Goal: Task Accomplishment & Management: Manage account settings

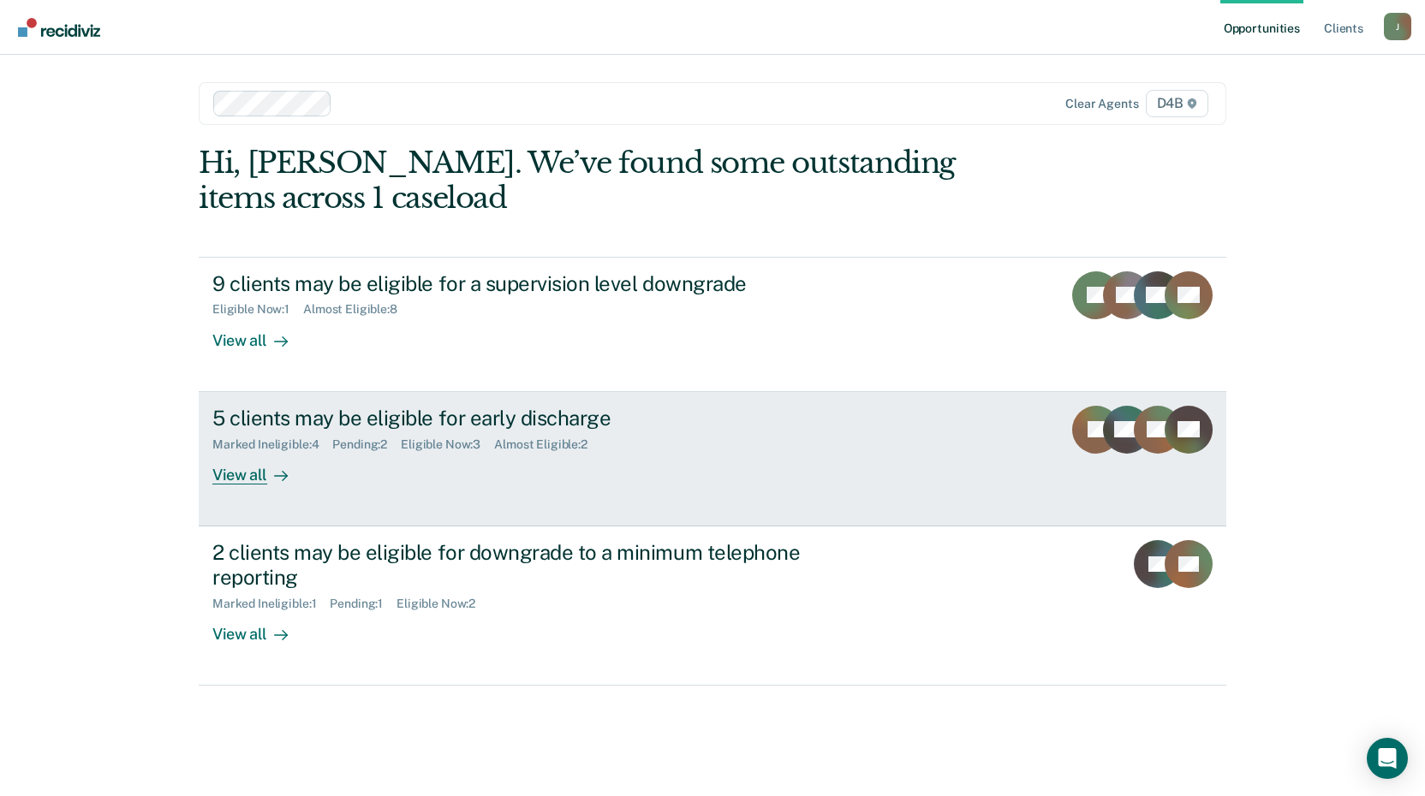
click at [241, 472] on div "View all" at bounding box center [260, 467] width 96 height 33
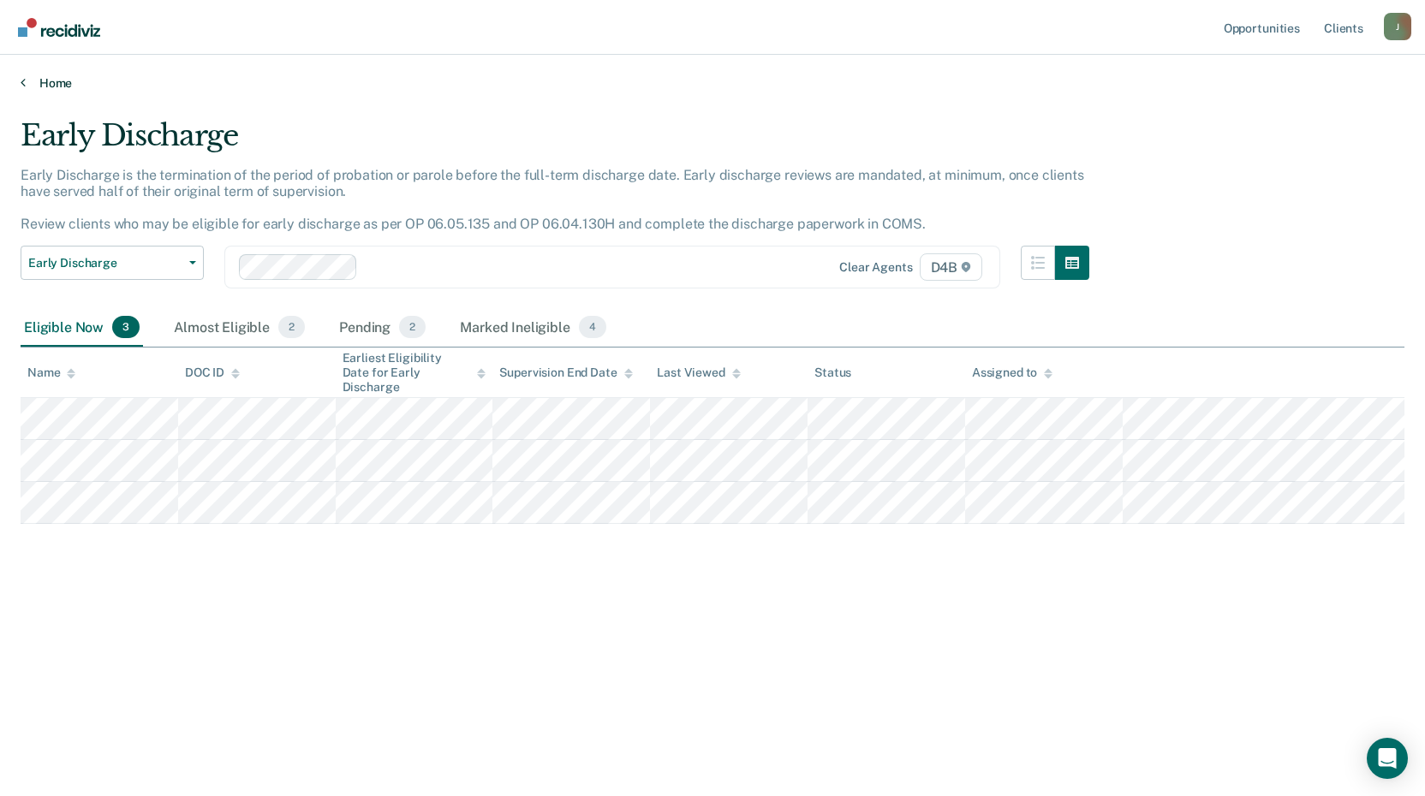
click at [51, 81] on link "Home" at bounding box center [713, 82] width 1384 height 15
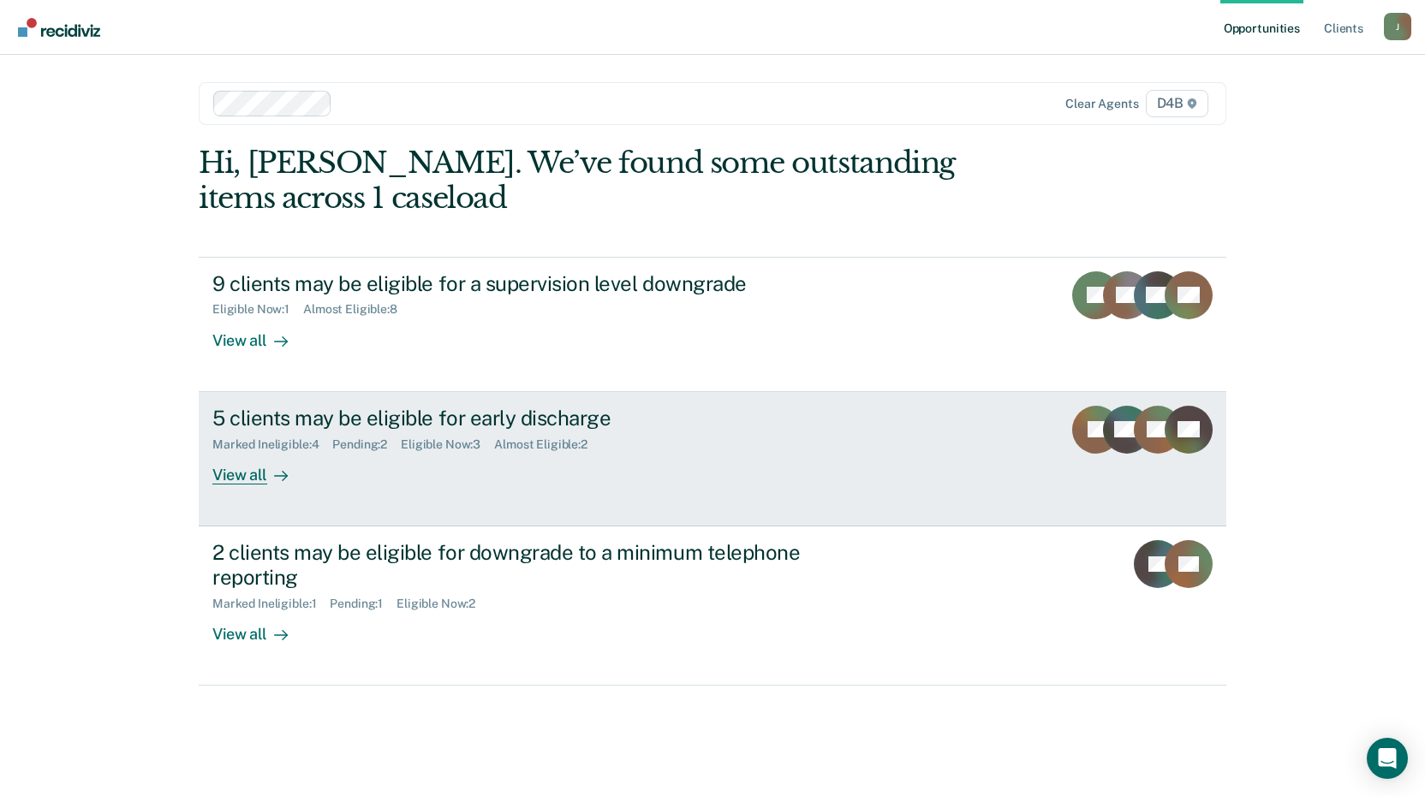
click at [243, 480] on div "View all" at bounding box center [260, 467] width 96 height 33
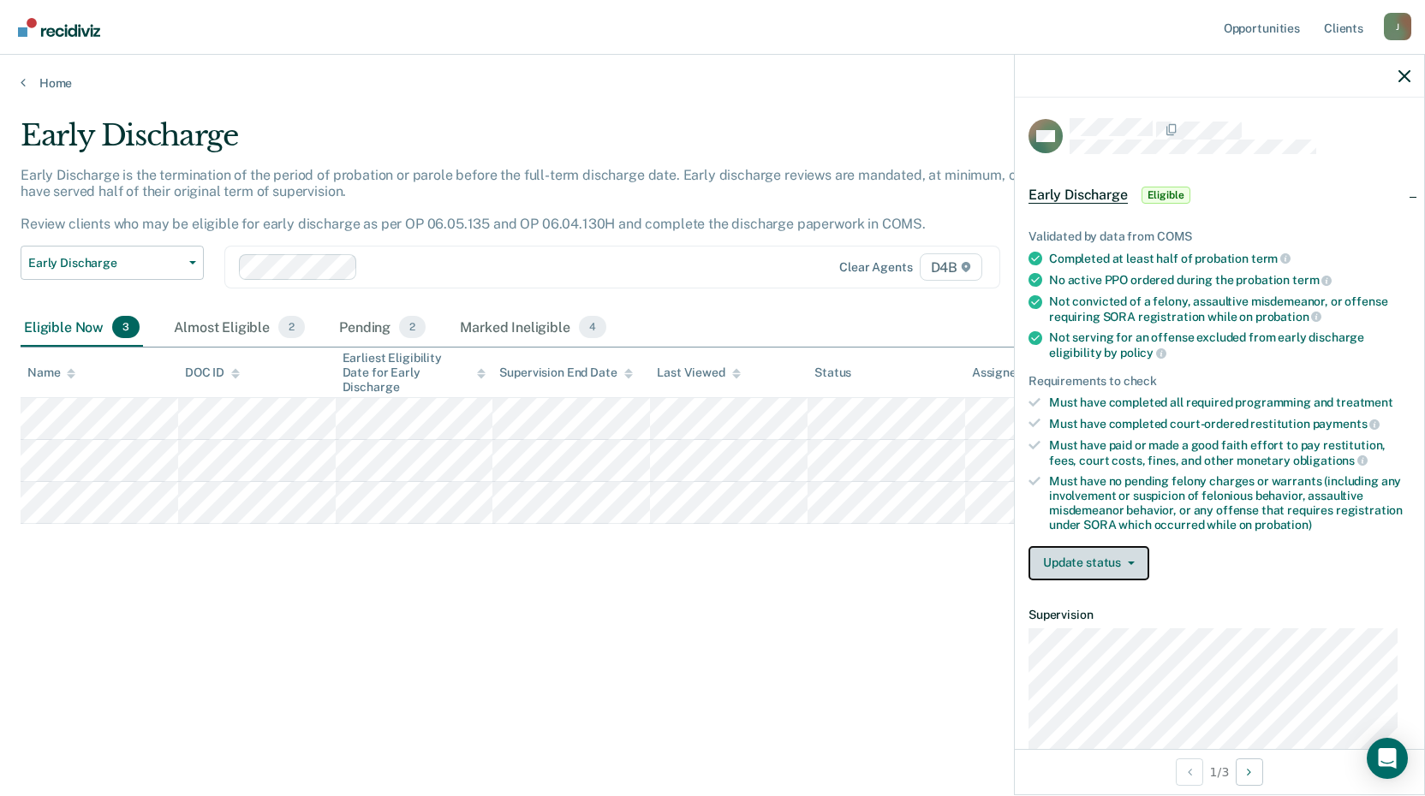
click at [1121, 562] on span "button" at bounding box center [1128, 563] width 14 height 3
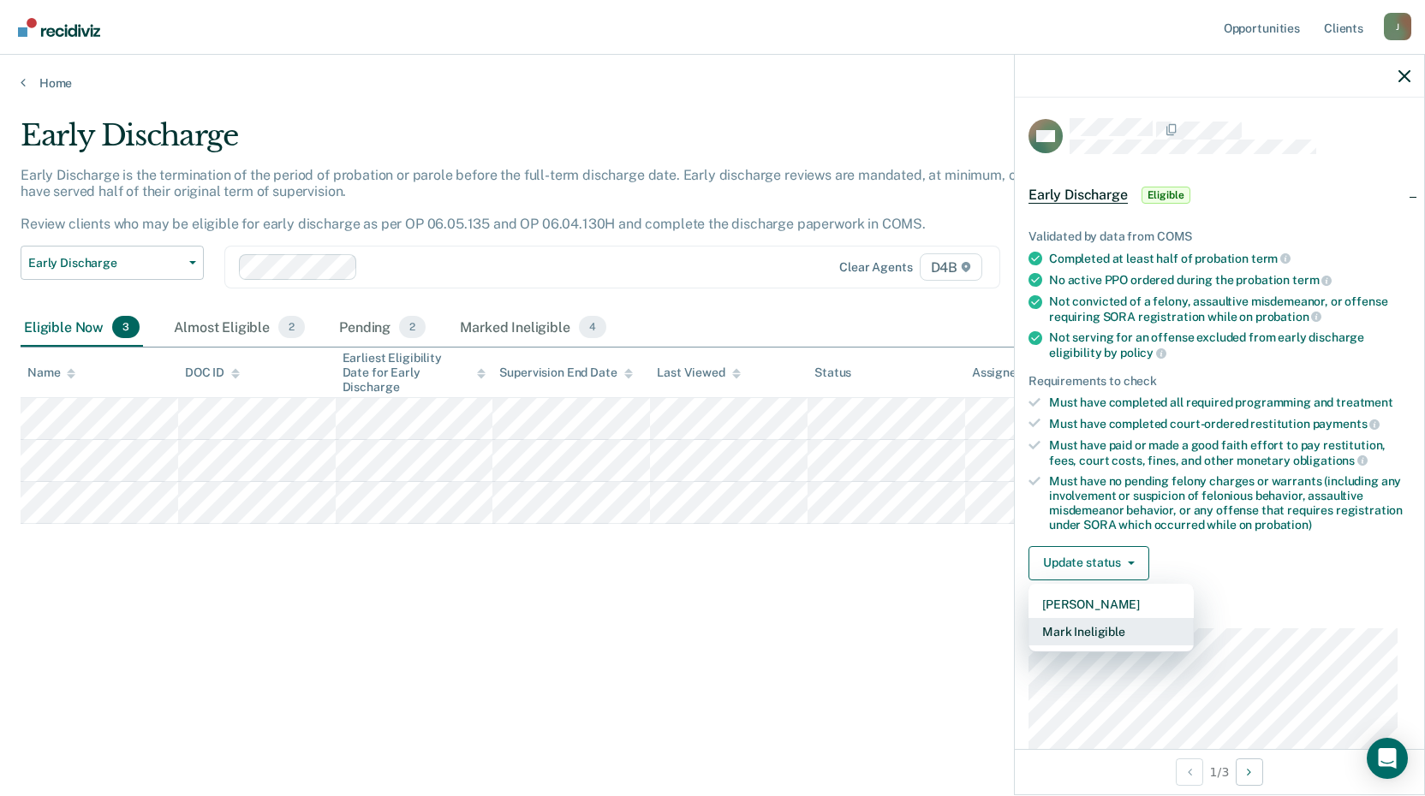
click at [1101, 625] on button "Mark Ineligible" at bounding box center [1110, 631] width 165 height 27
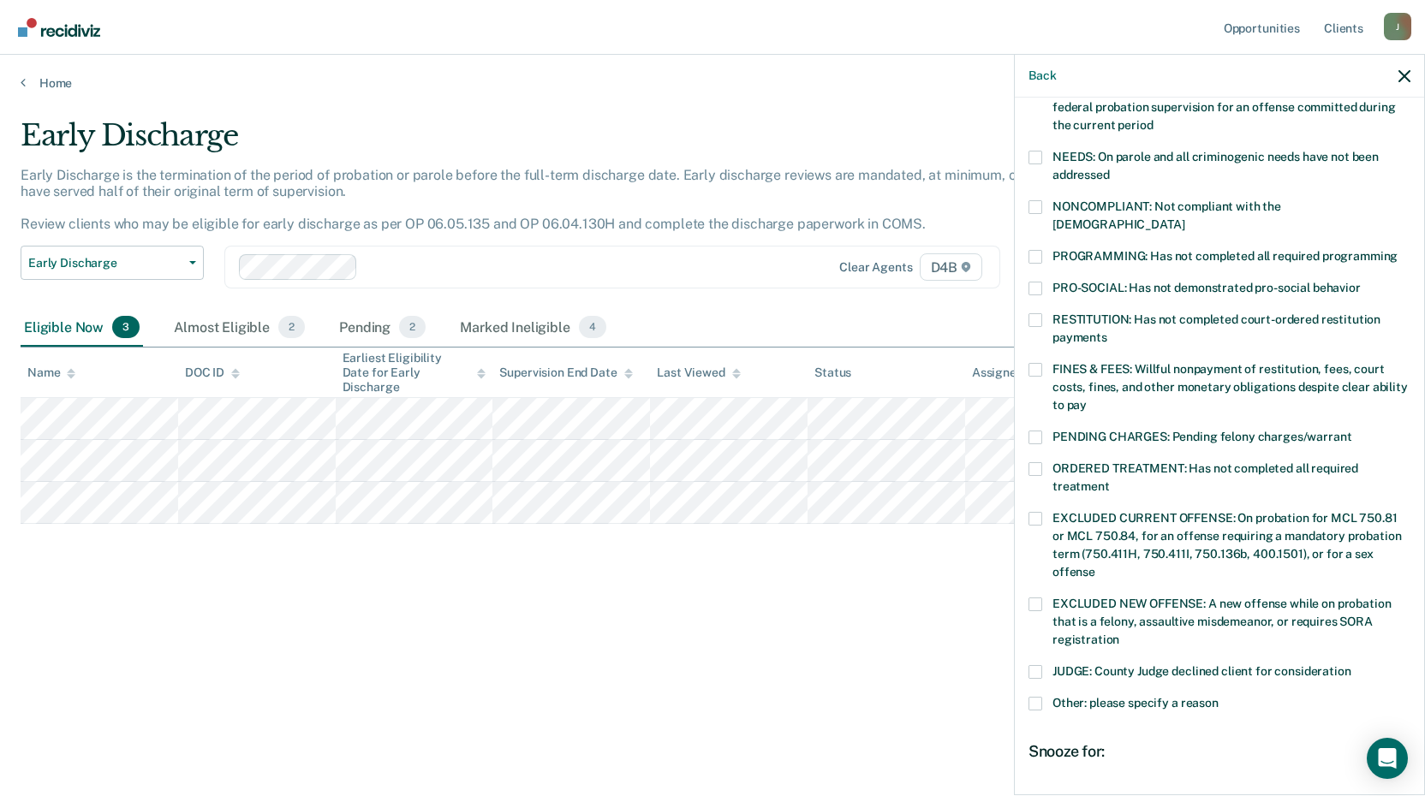
scroll to position [401, 0]
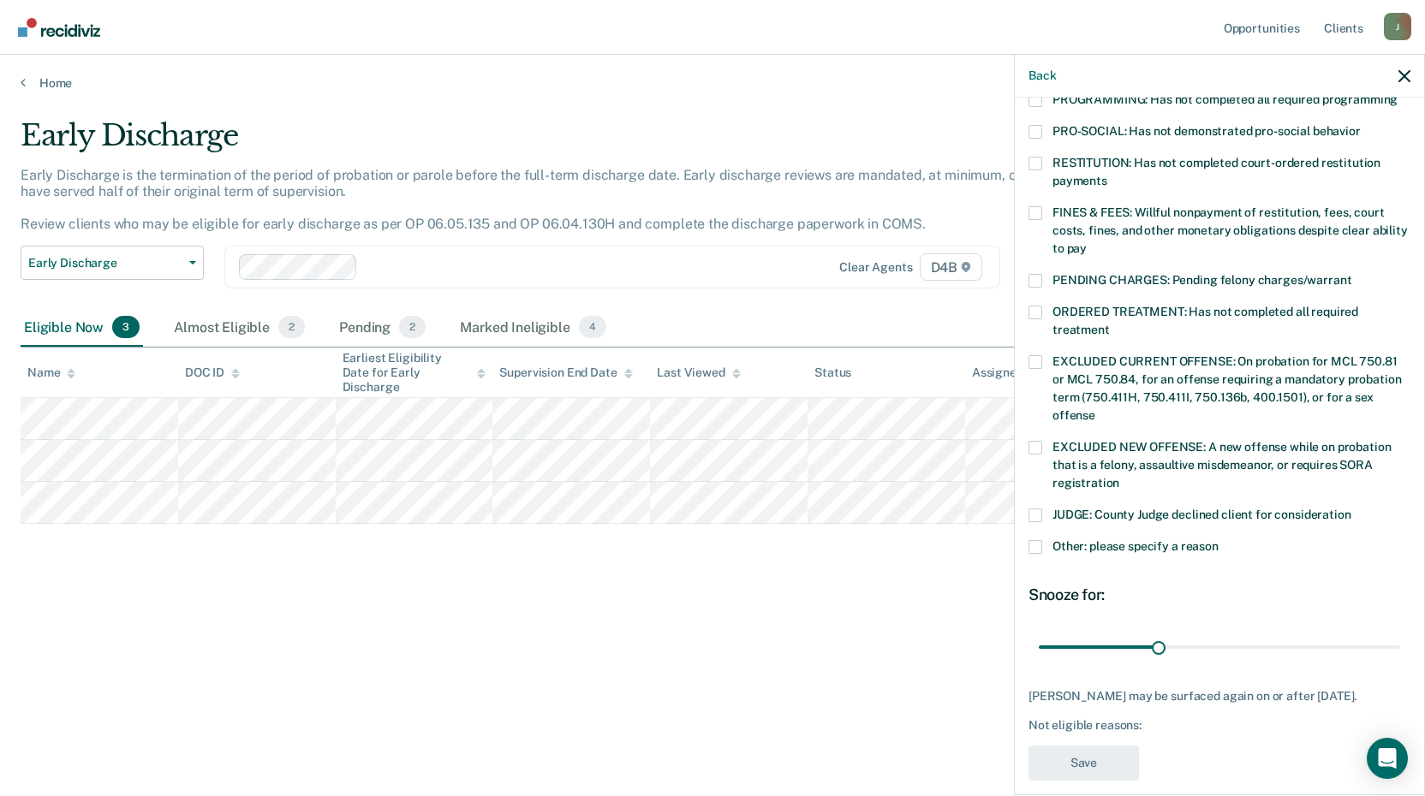
click at [1029, 540] on span at bounding box center [1035, 547] width 14 height 14
click at [1218, 540] on input "Other: please specify a reason" at bounding box center [1218, 540] width 0 height 0
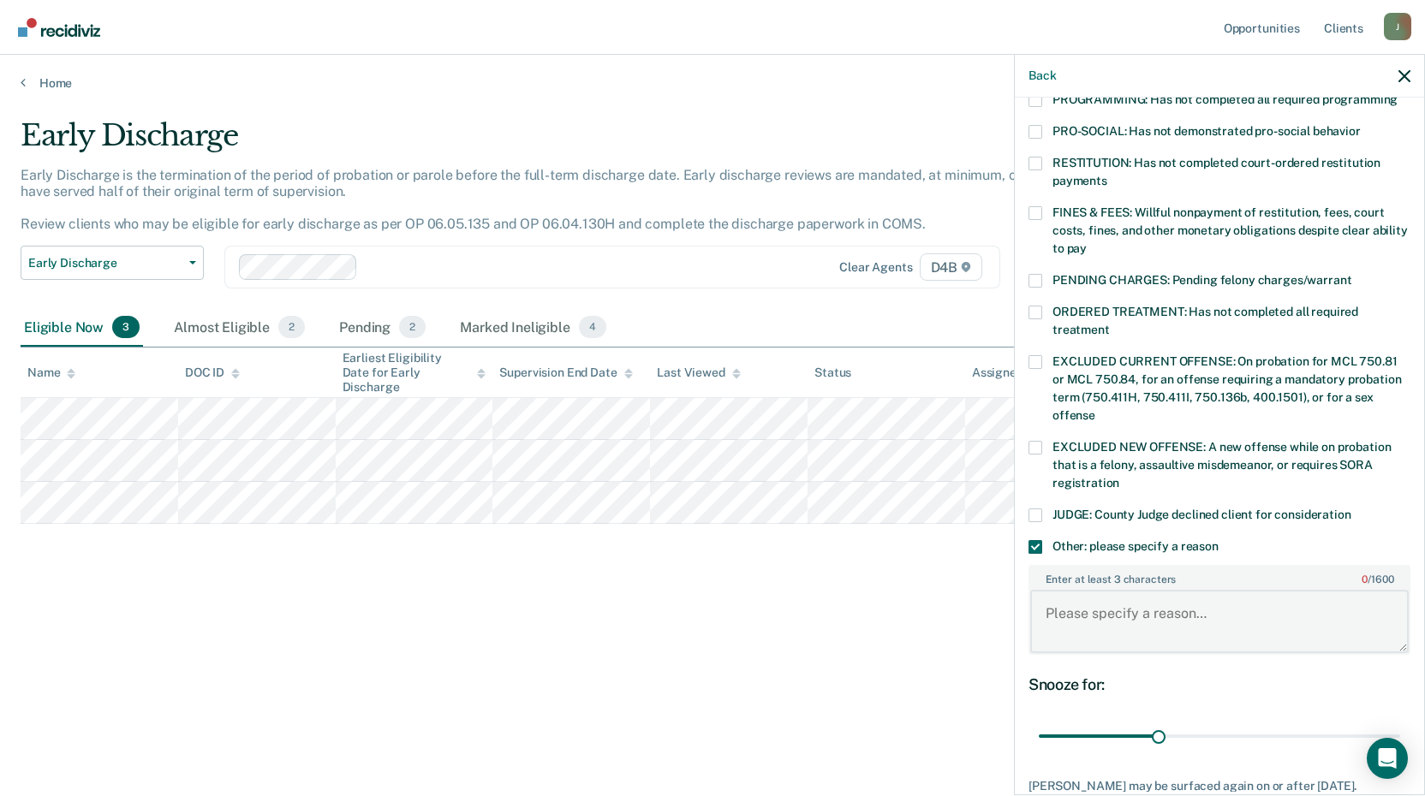
click at [1135, 604] on textarea "Enter at least 3 characters 0 / 1600" at bounding box center [1219, 621] width 378 height 63
type textarea "offender has not completed treatment needs yet."
drag, startPoint x: 1153, startPoint y: 718, endPoint x: 1016, endPoint y: 664, distance: 147.2
type input "90"
click at [1400, 722] on input "range" at bounding box center [1219, 737] width 361 height 30
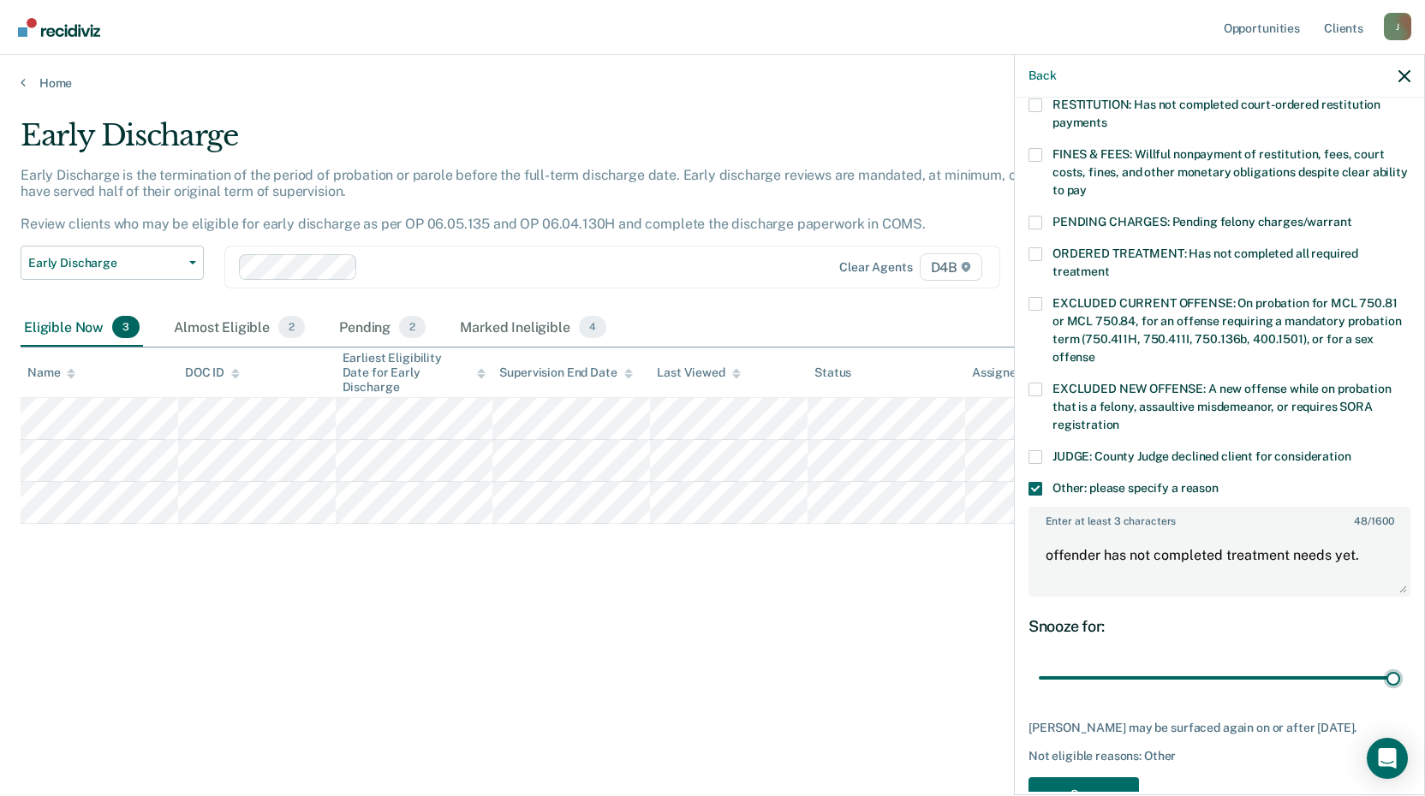
scroll to position [491, 0]
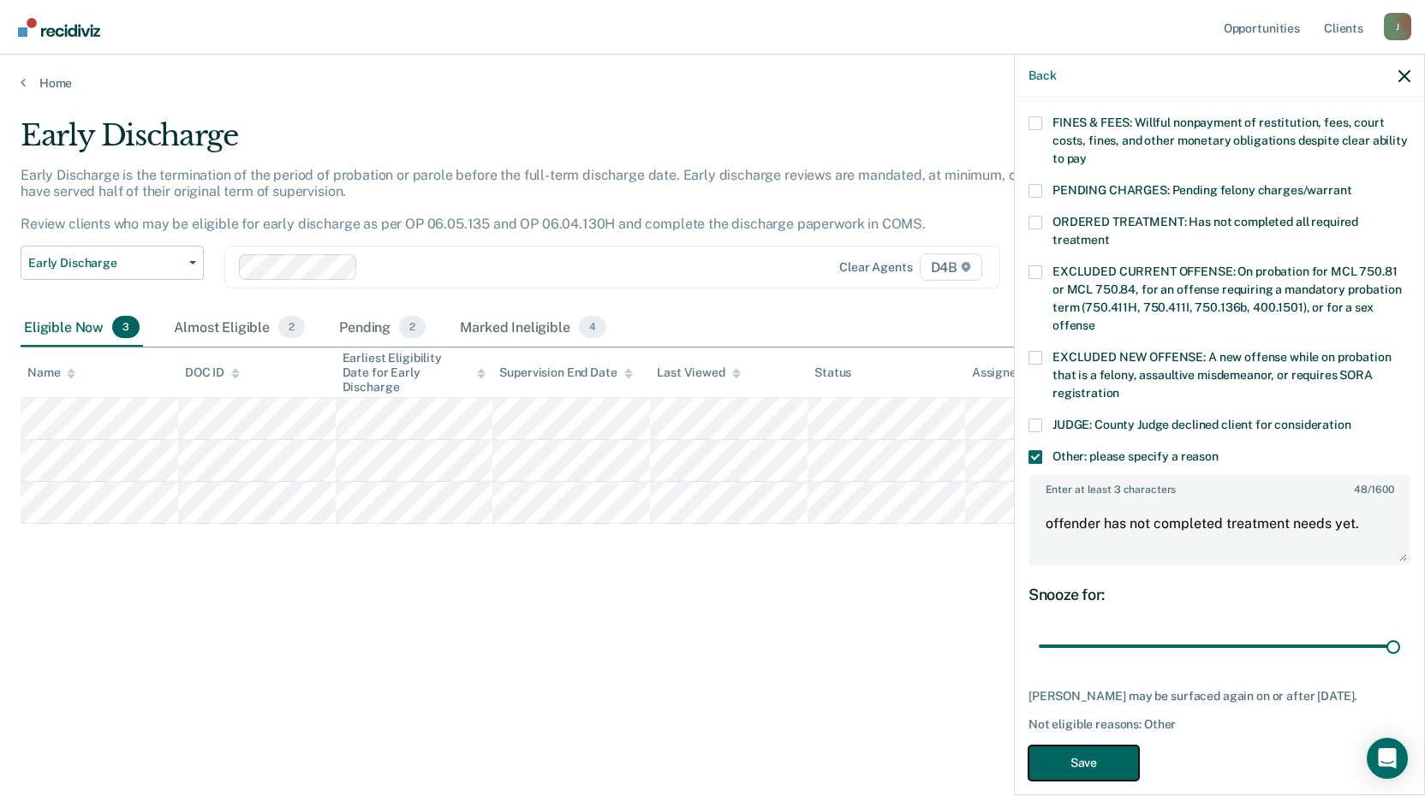
click at [1088, 746] on button "Save" at bounding box center [1083, 763] width 110 height 35
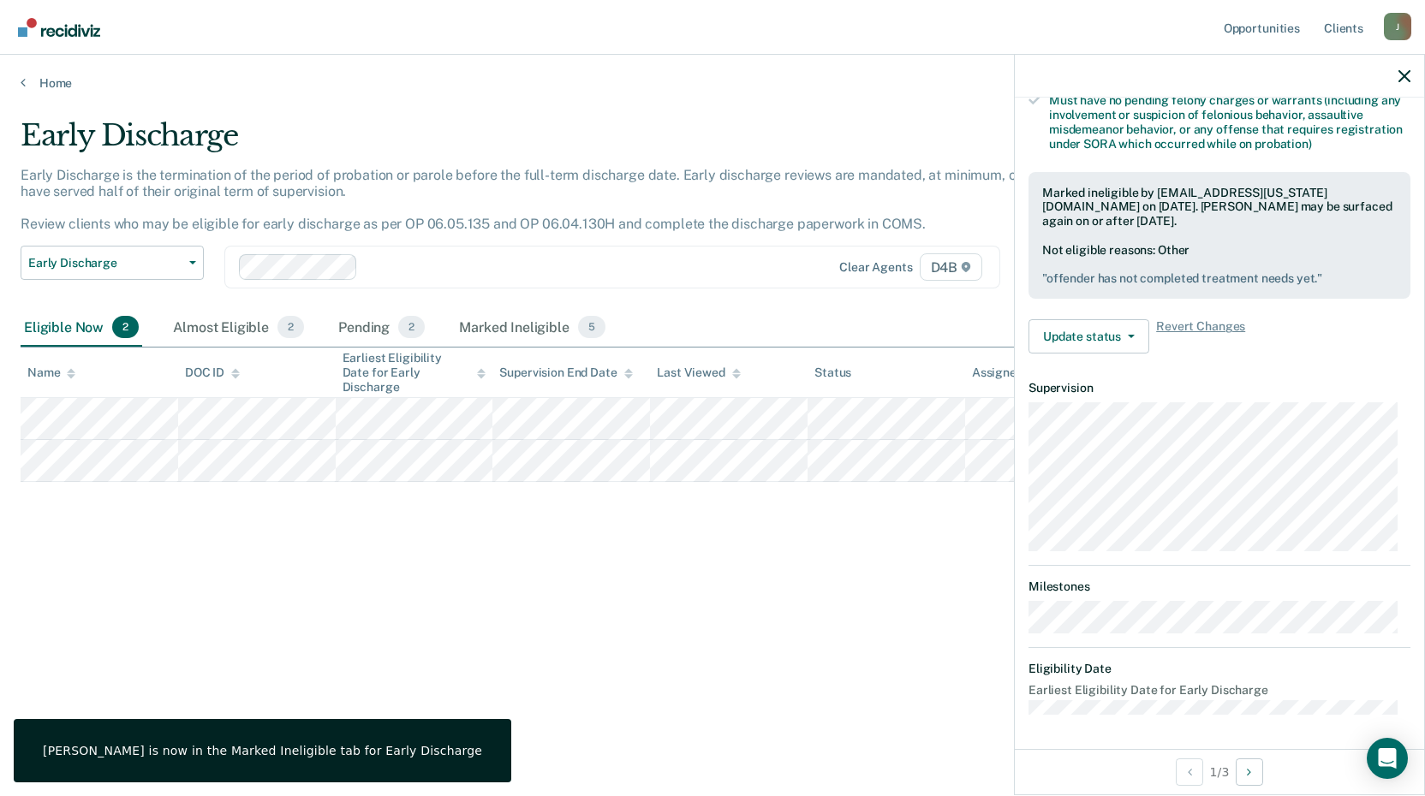
scroll to position [207, 0]
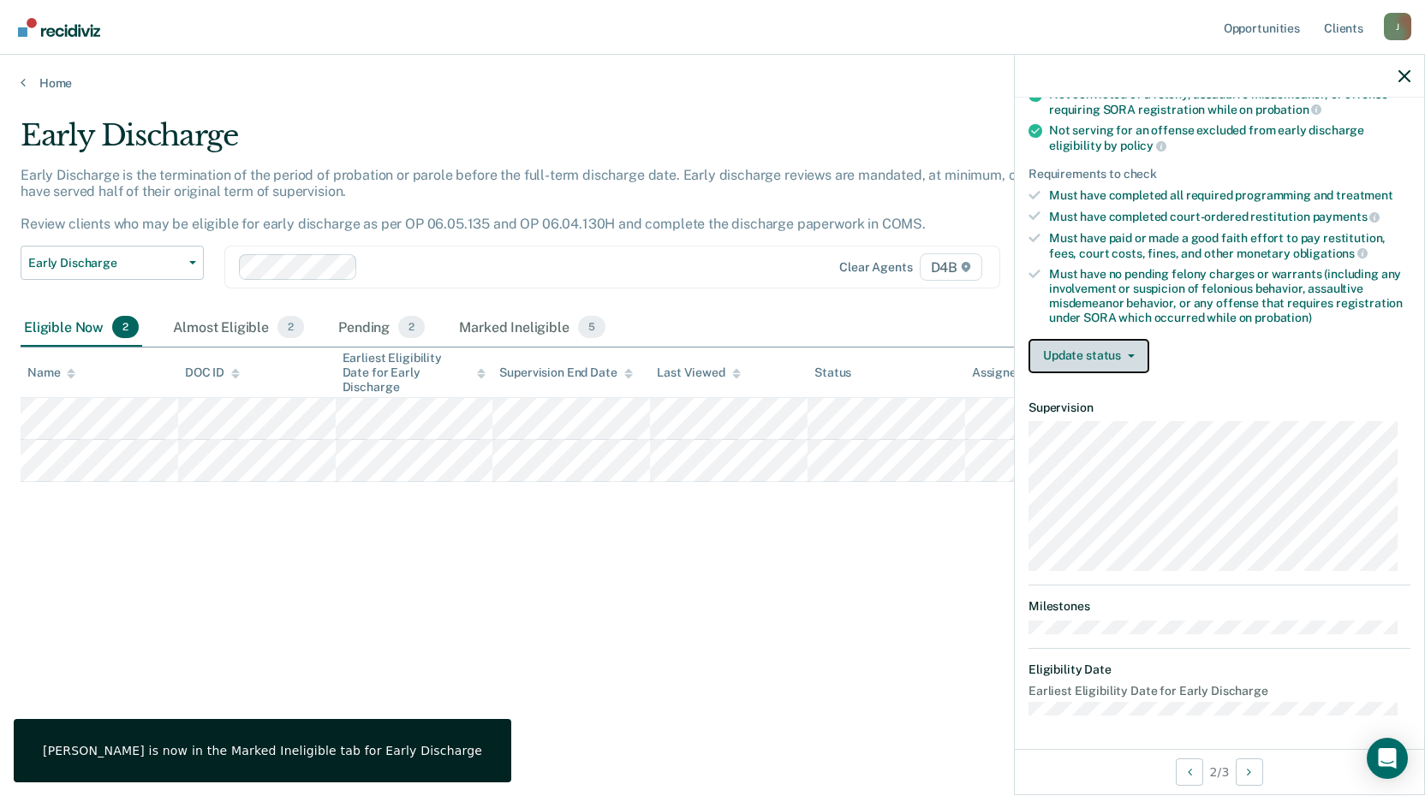
click at [1135, 357] on button "Update status" at bounding box center [1088, 356] width 121 height 34
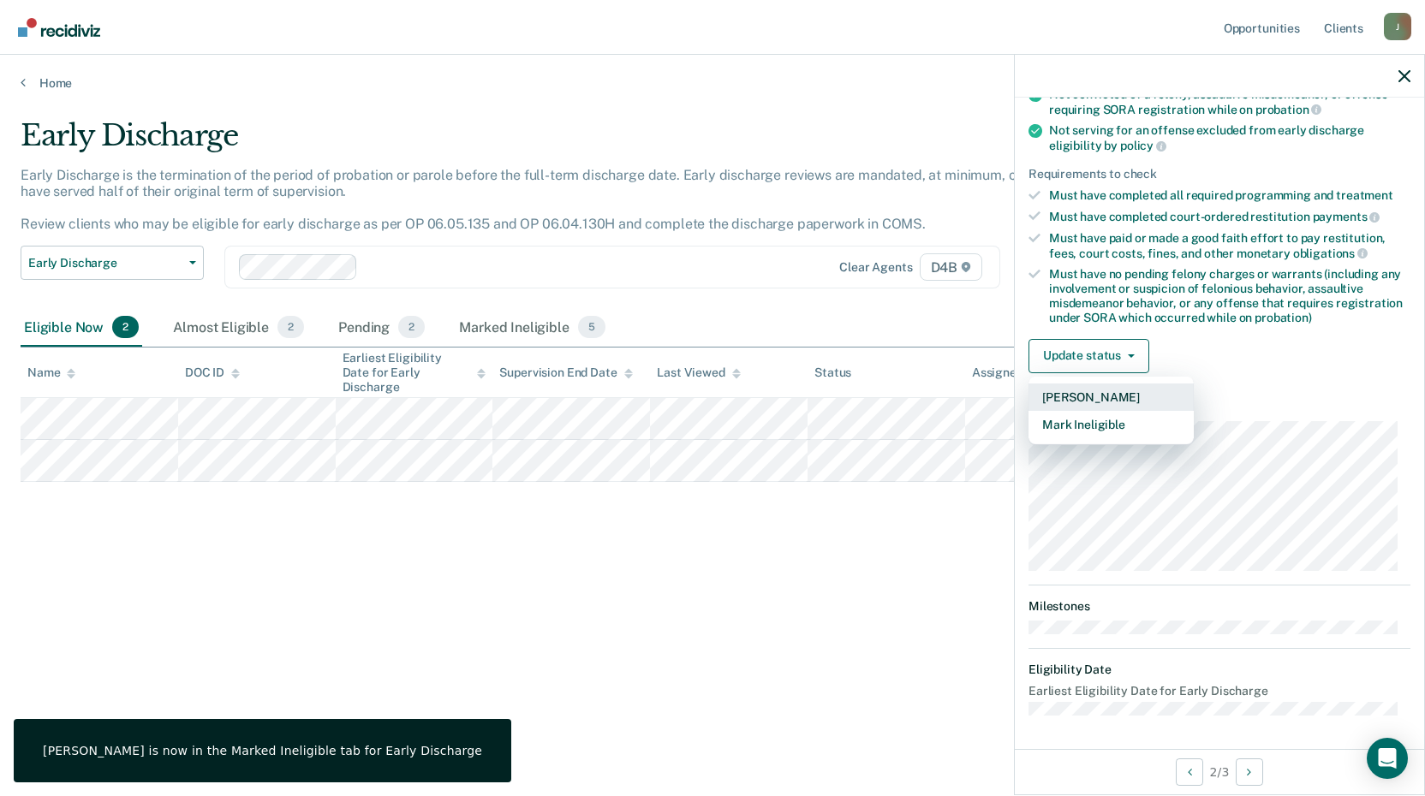
click at [1098, 396] on button "[PERSON_NAME]" at bounding box center [1110, 397] width 165 height 27
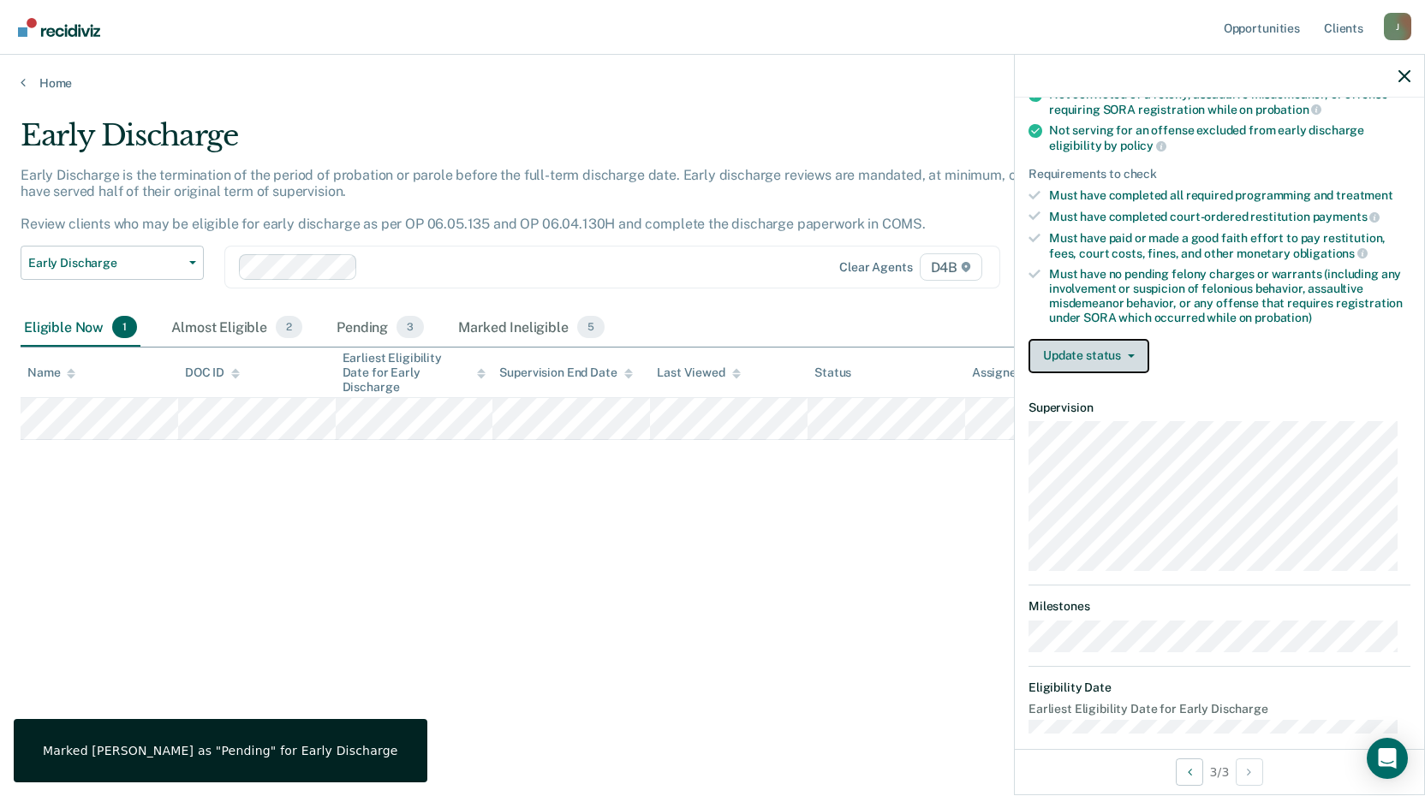
click at [1142, 355] on button "Update status" at bounding box center [1088, 356] width 121 height 34
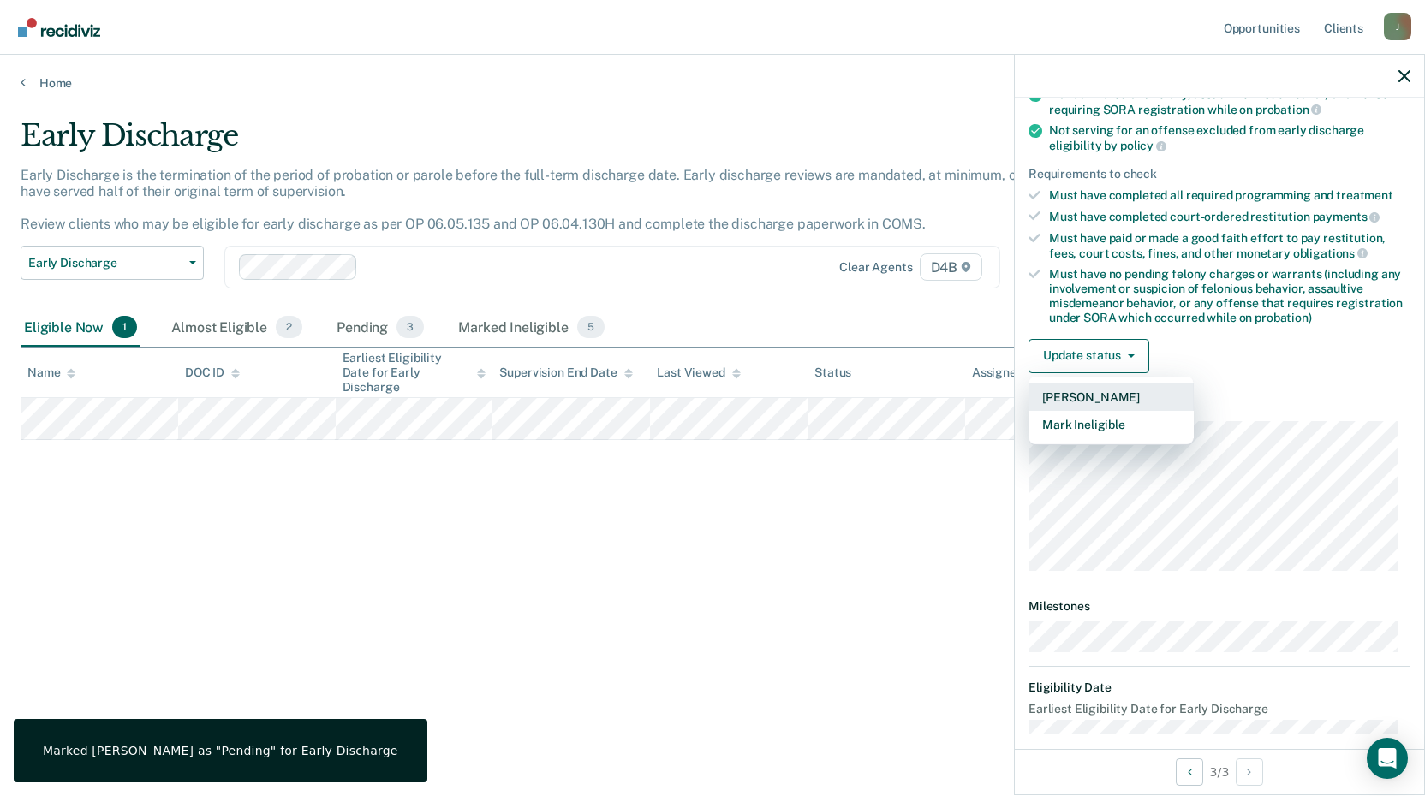
click at [1094, 396] on button "[PERSON_NAME]" at bounding box center [1110, 397] width 165 height 27
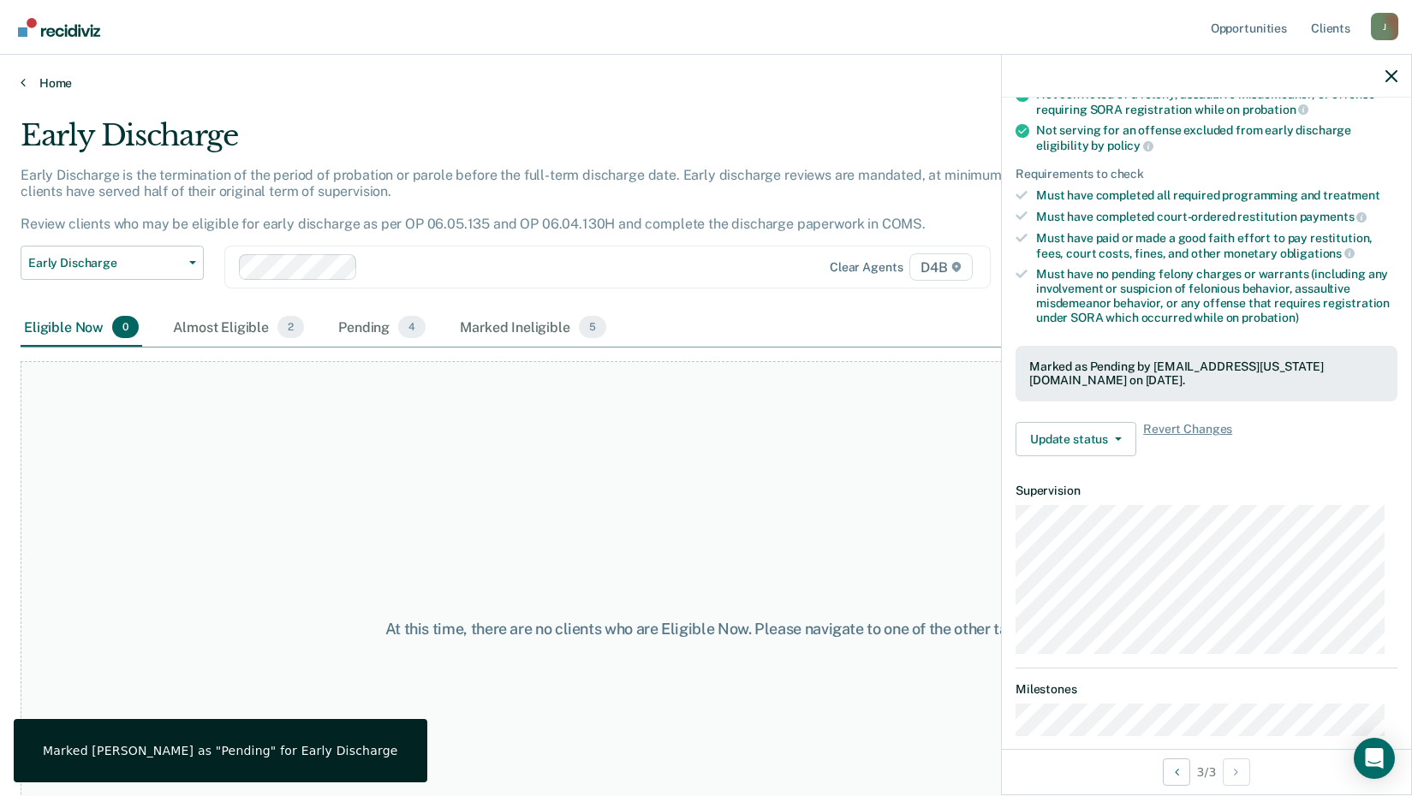
click at [24, 79] on icon at bounding box center [23, 82] width 5 height 14
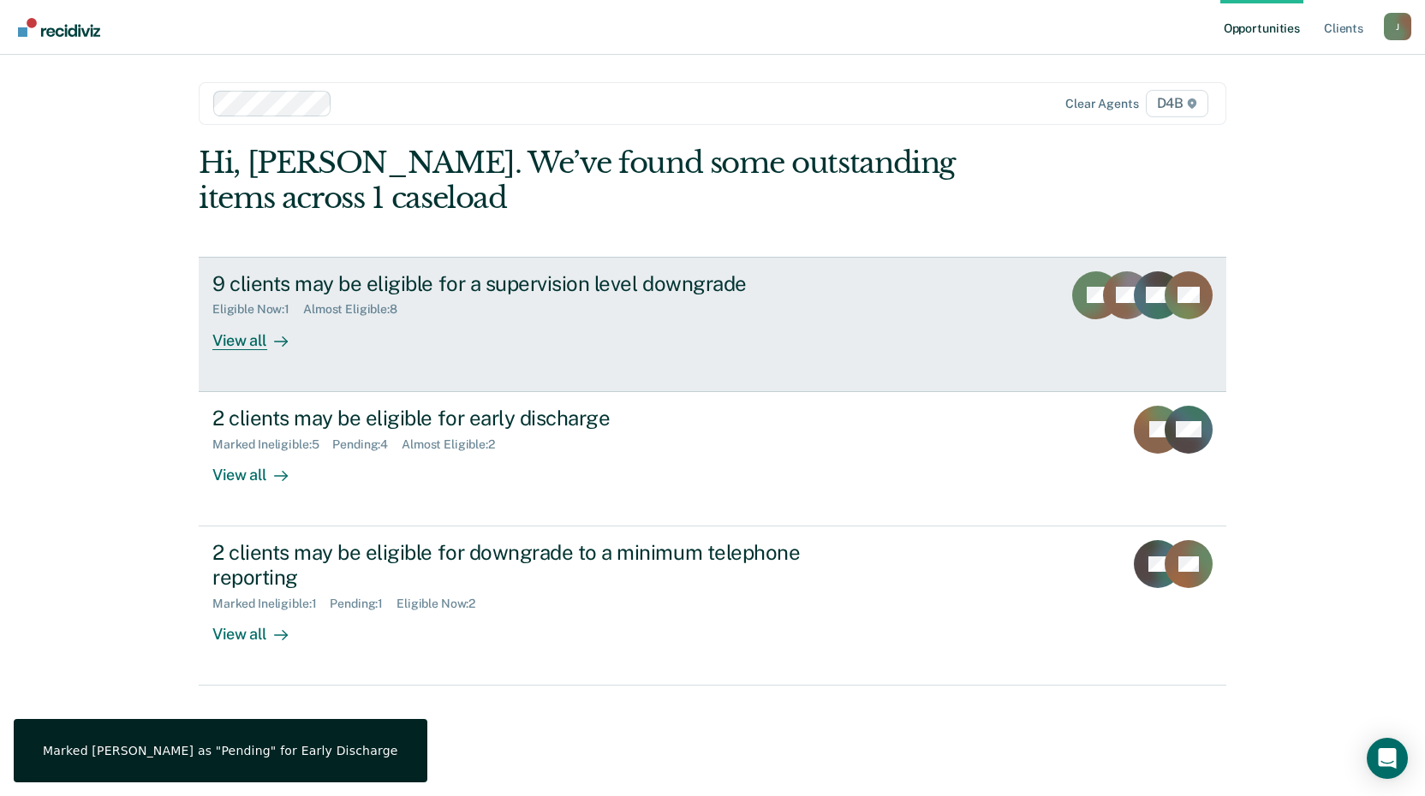
click at [241, 337] on div "View all" at bounding box center [260, 333] width 96 height 33
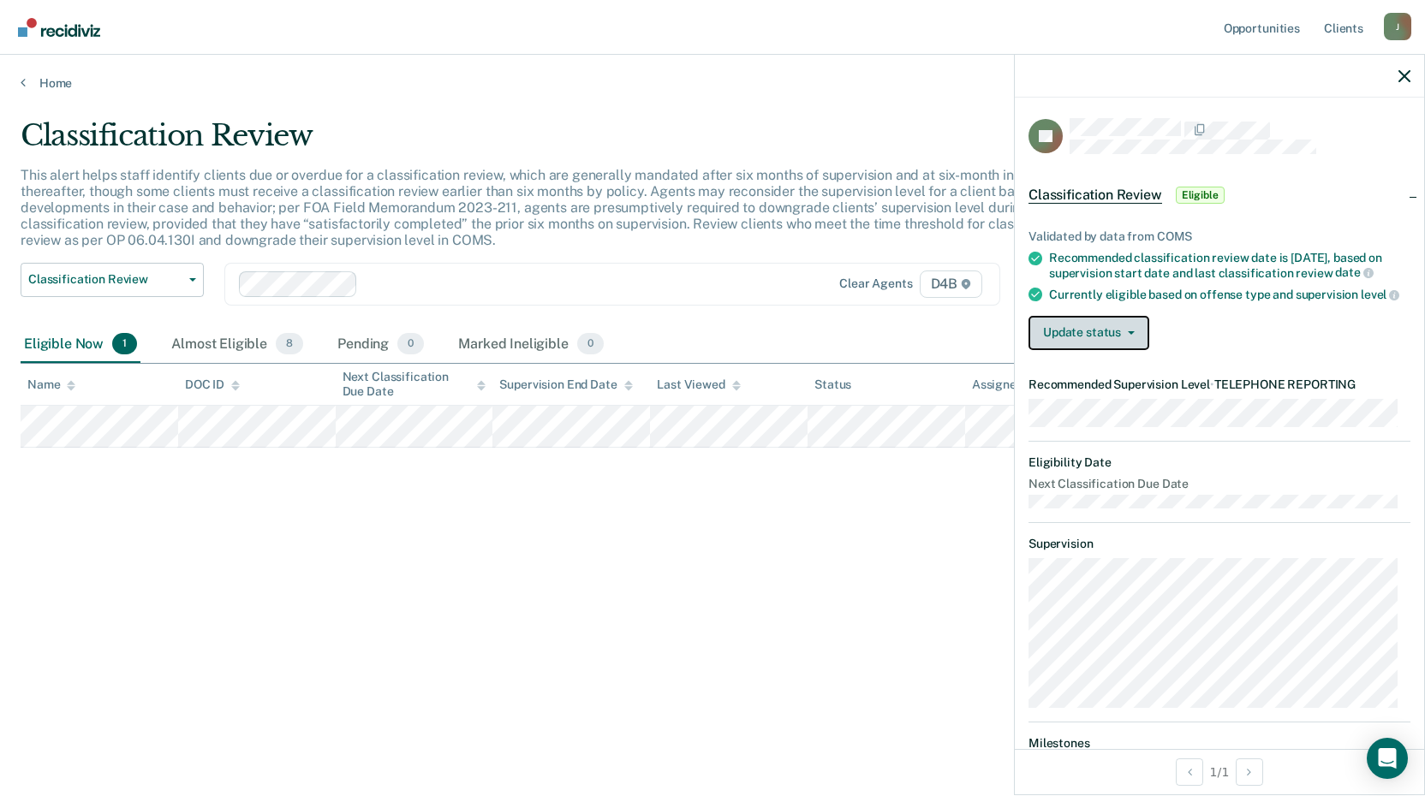
click at [1135, 348] on button "Update status" at bounding box center [1088, 333] width 121 height 34
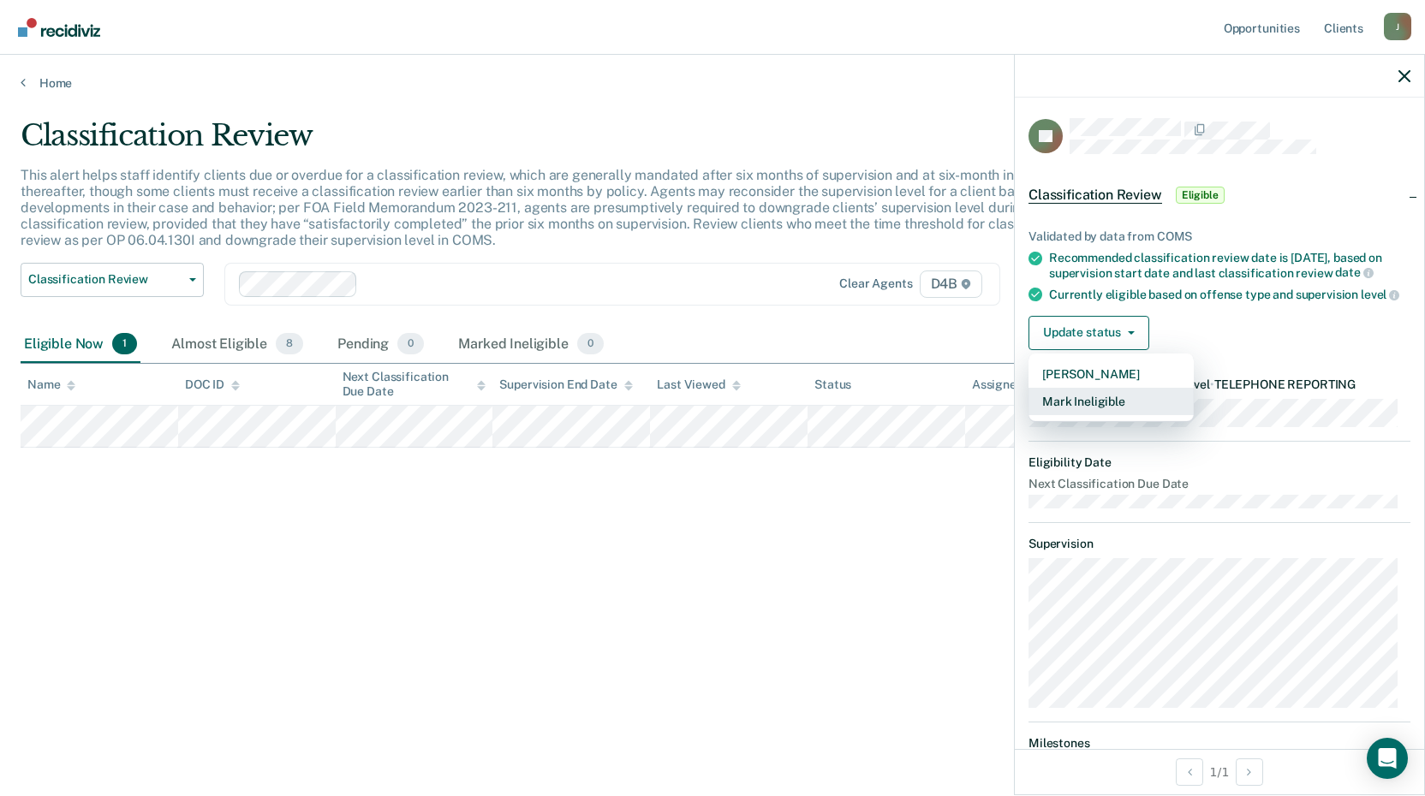
click at [1058, 415] on button "Mark Ineligible" at bounding box center [1110, 401] width 165 height 27
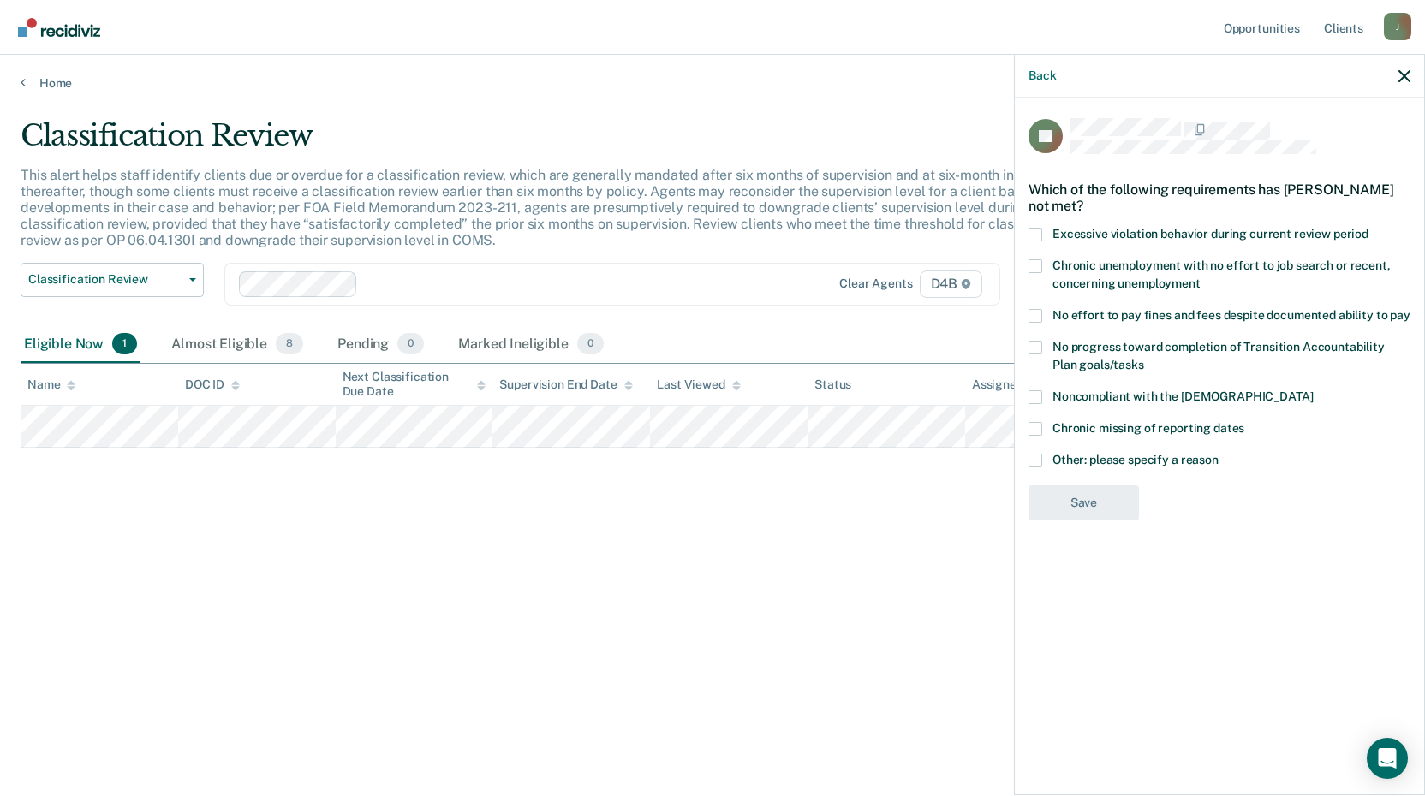
click at [1038, 459] on span at bounding box center [1035, 461] width 14 height 14
click at [1218, 454] on input "Other: please specify a reason" at bounding box center [1218, 454] width 0 height 0
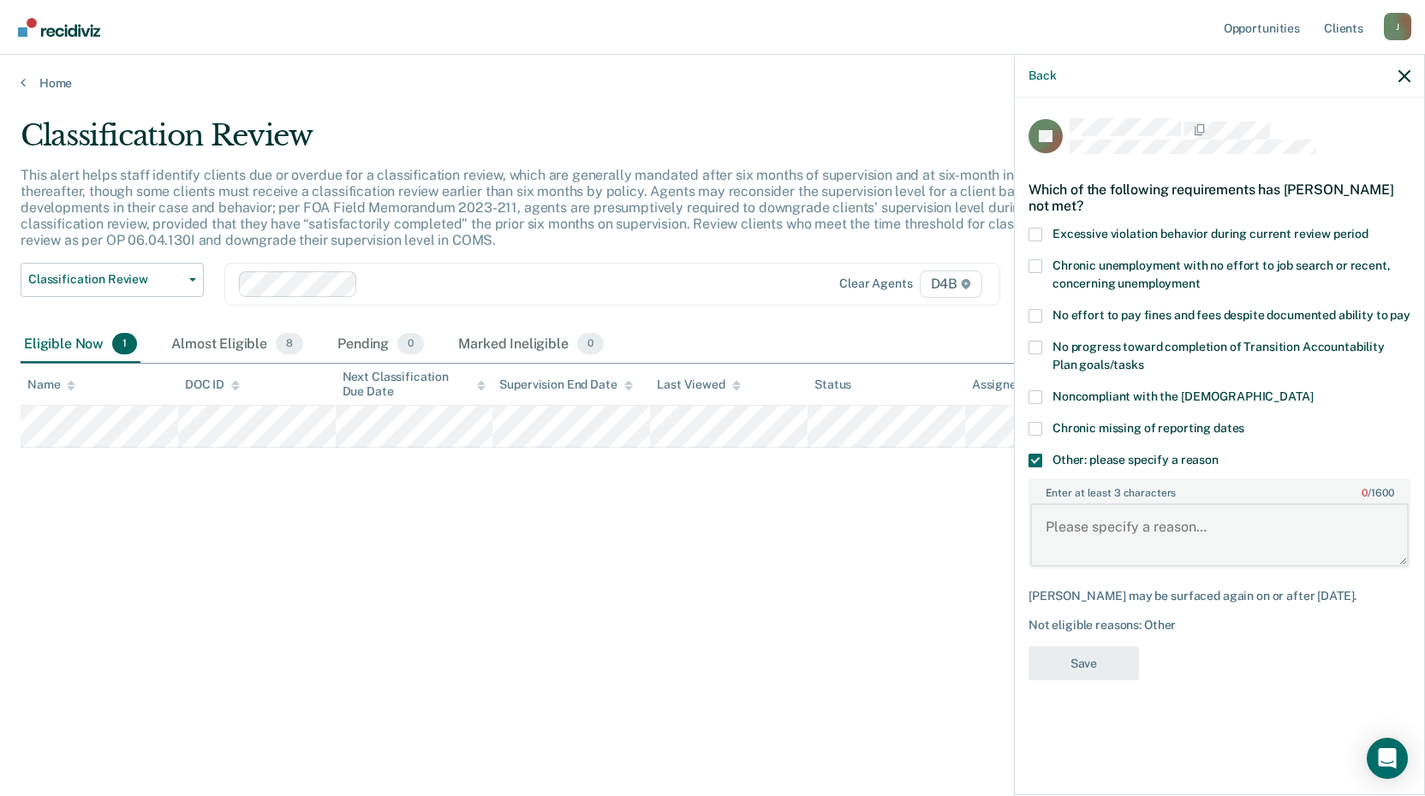
click at [1101, 544] on textarea "Enter at least 3 characters 0 / 1600" at bounding box center [1219, 534] width 378 height 63
type textarea "offender at minimum pending discharge"
drag, startPoint x: 1097, startPoint y: 544, endPoint x: 1092, endPoint y: 650, distance: 106.3
click at [1092, 650] on button "Save" at bounding box center [1083, 663] width 110 height 35
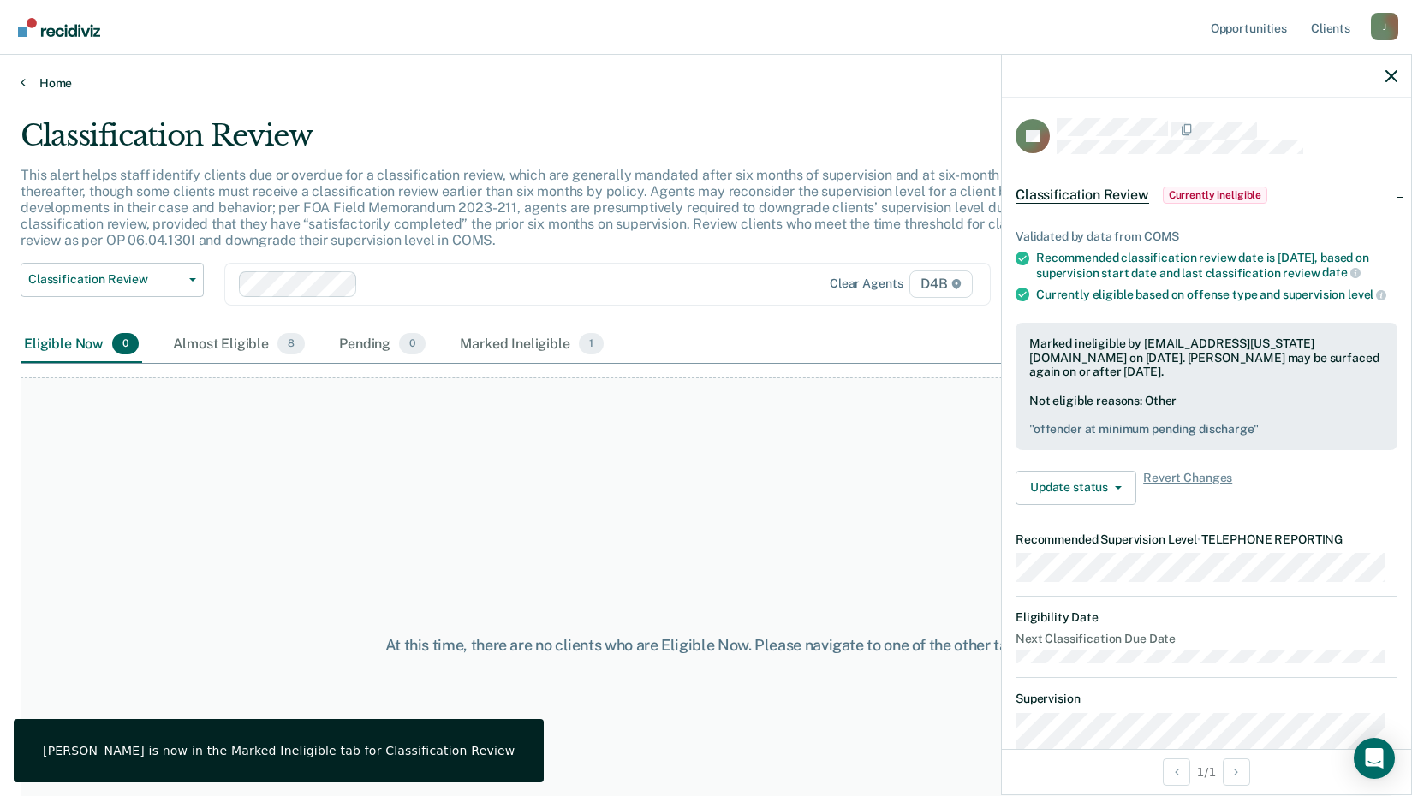
click at [48, 86] on link "Home" at bounding box center [706, 82] width 1371 height 15
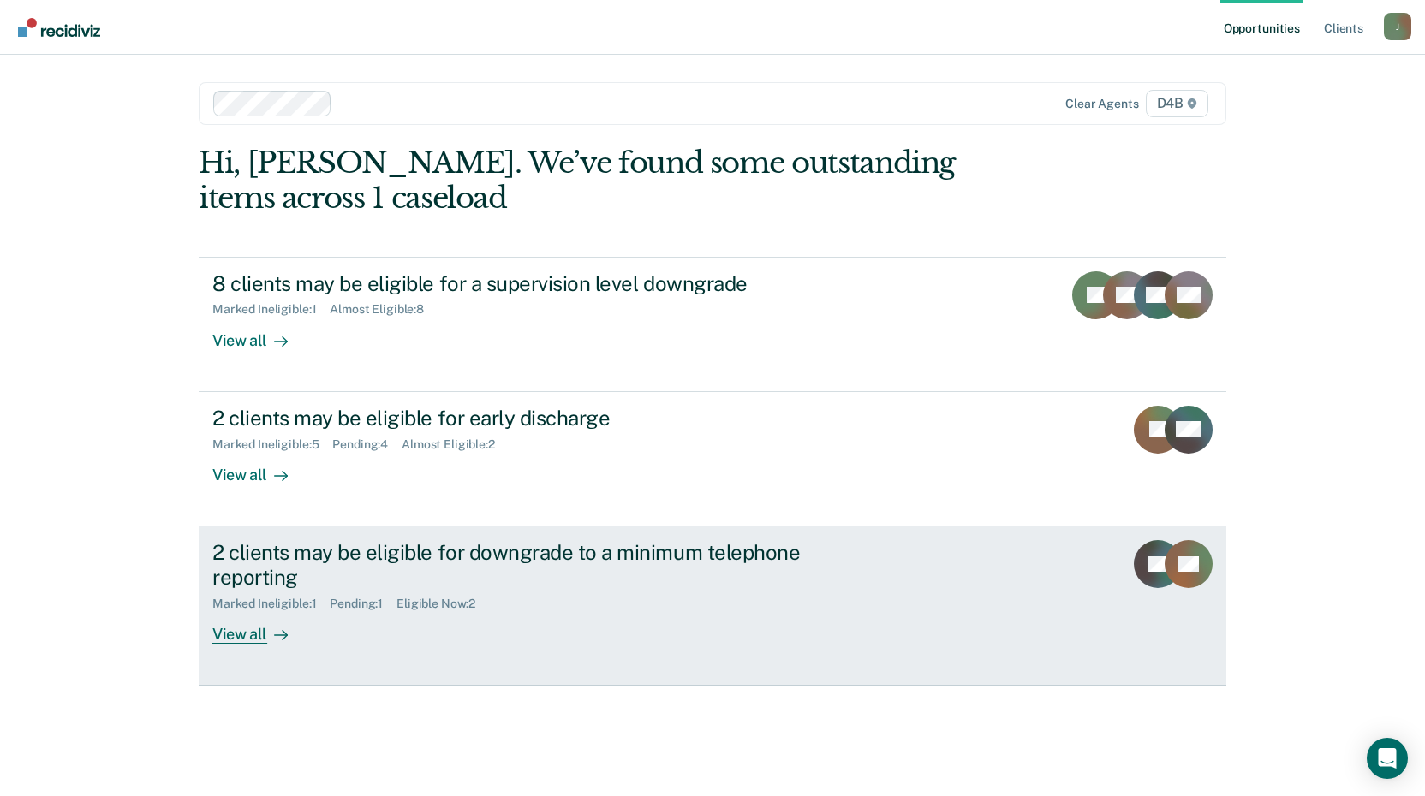
click at [253, 634] on div "View all" at bounding box center [260, 627] width 96 height 33
